Goal: Find specific page/section: Find specific page/section

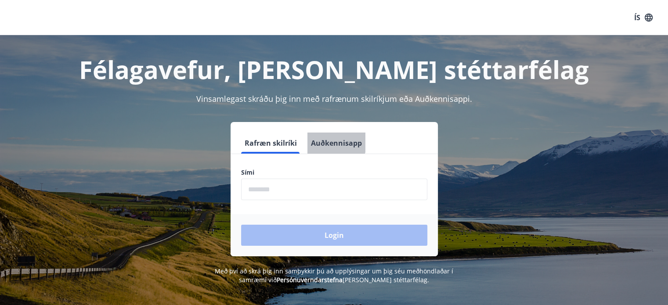
click at [321, 137] on button "Auðkennisapp" at bounding box center [336, 143] width 58 height 21
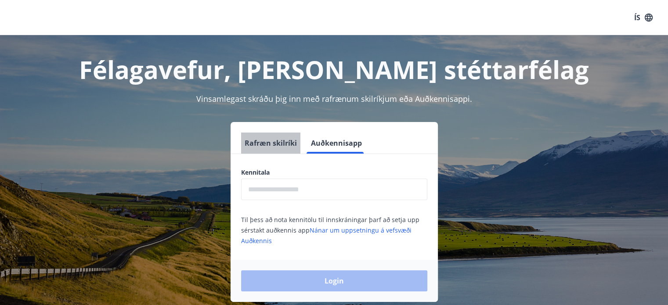
click at [281, 143] on button "Rafræn skilríki" at bounding box center [270, 143] width 59 height 21
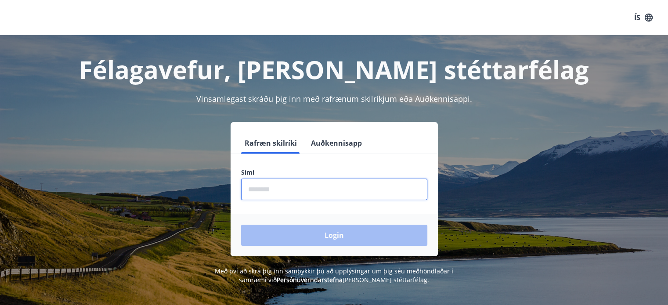
click at [270, 188] on input "phone" at bounding box center [334, 190] width 186 height 22
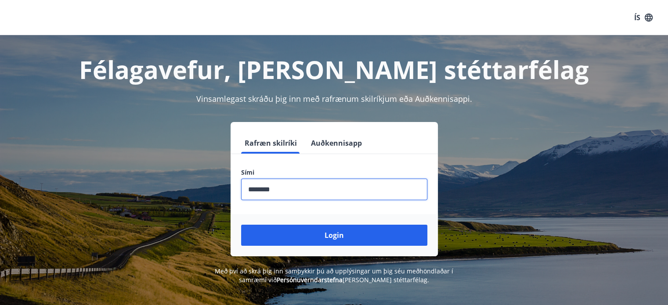
type input "********"
click at [241, 225] on button "Login" at bounding box center [334, 235] width 186 height 21
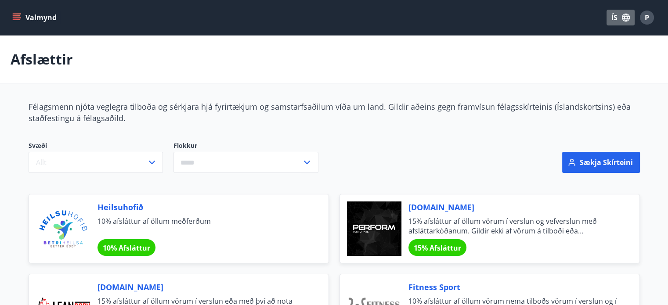
click at [613, 17] on button "ÍS" at bounding box center [620, 18] width 28 height 16
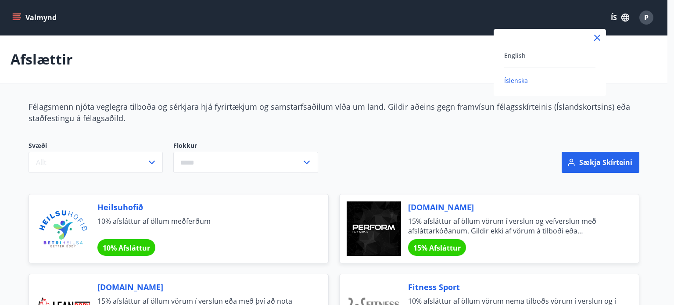
click at [541, 55] on div "English" at bounding box center [549, 55] width 91 height 11
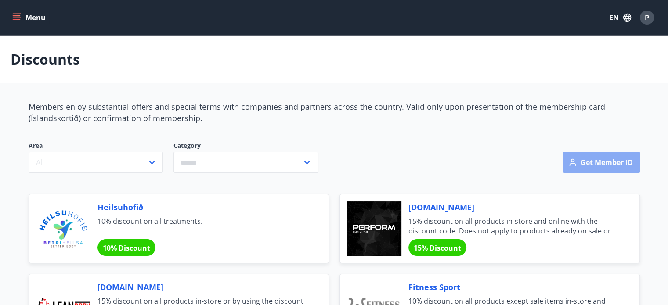
click at [606, 159] on button "Get member ID" at bounding box center [601, 162] width 77 height 21
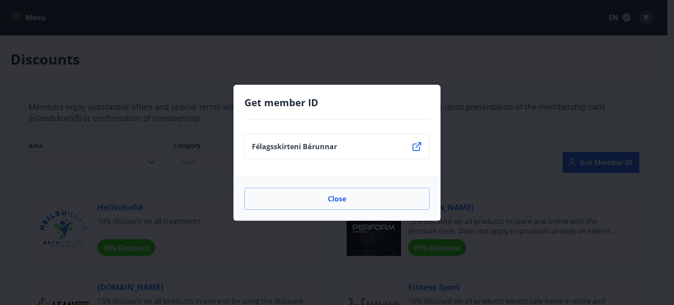
click at [395, 140] on li "Félagsskírteni Bárunnar" at bounding box center [337, 146] width 185 height 25
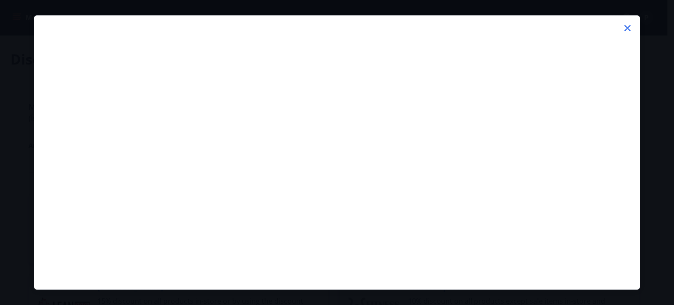
click at [625, 32] on icon at bounding box center [627, 28] width 11 height 11
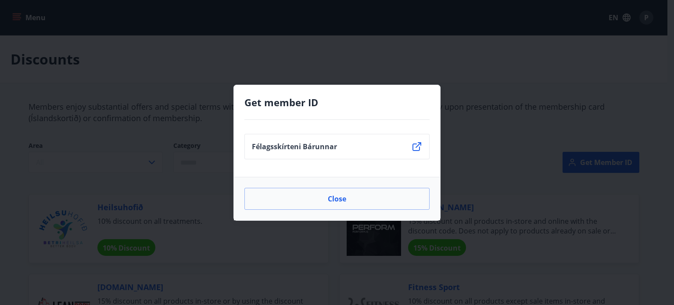
click at [335, 148] on p "Félagsskírteni Bárunnar" at bounding box center [294, 147] width 85 height 10
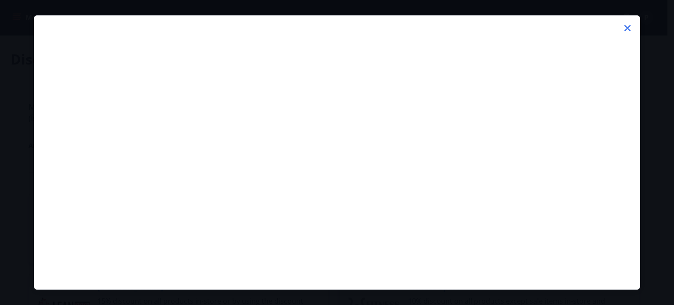
click at [663, 172] on div at bounding box center [337, 152] width 674 height 305
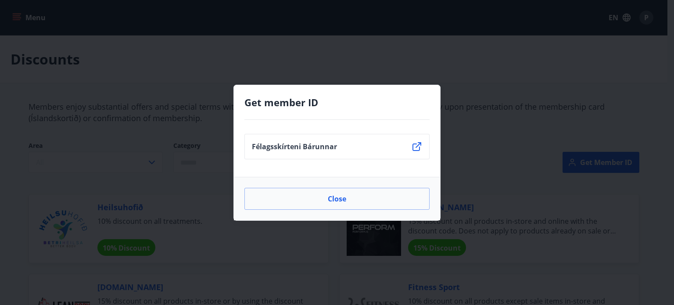
click at [604, 158] on div "Get member ID Félagsskírteni Bárunnar Close" at bounding box center [337, 152] width 674 height 305
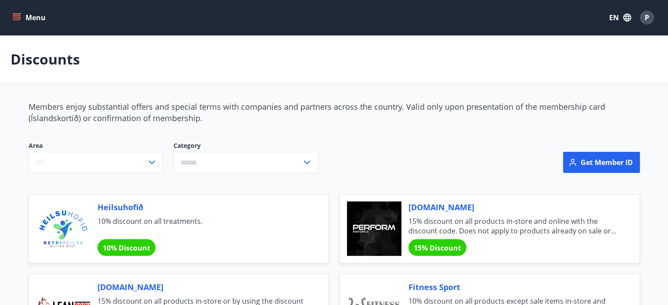
click at [125, 244] on span "10% Discount" at bounding box center [126, 248] width 47 height 10
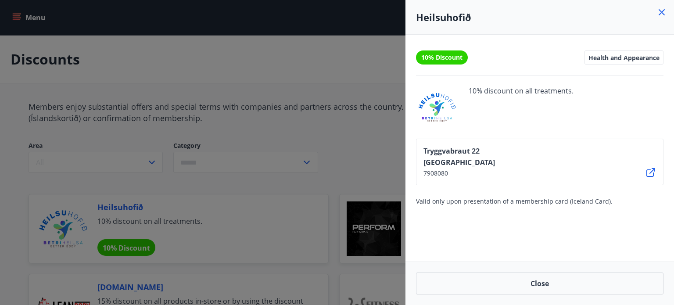
click at [350, 145] on div at bounding box center [337, 152] width 674 height 305
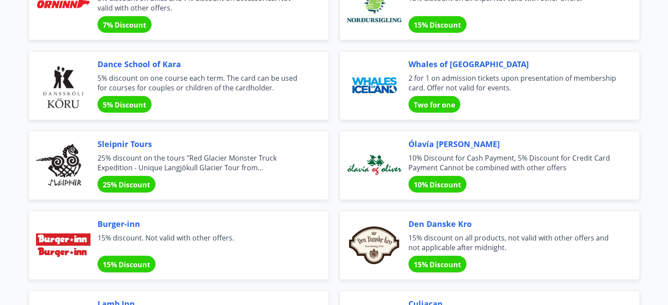
scroll to position [2318, 0]
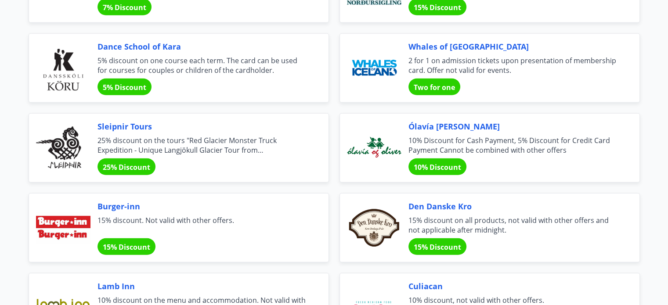
click at [139, 162] on span "25% Discount" at bounding box center [126, 167] width 47 height 10
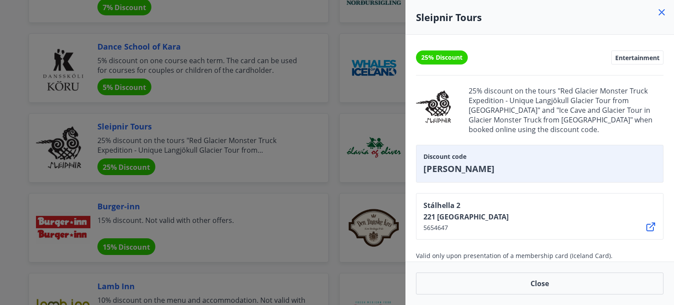
click at [330, 148] on div at bounding box center [337, 152] width 674 height 305
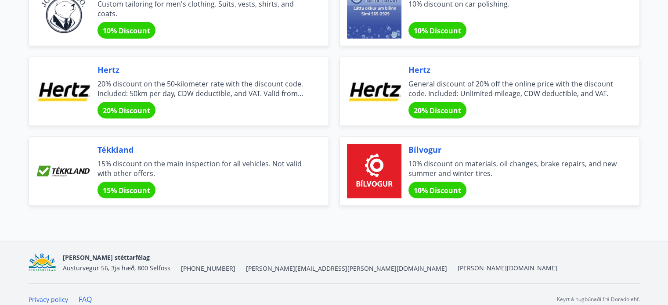
scroll to position [3016, 0]
